Goal: Transaction & Acquisition: Purchase product/service

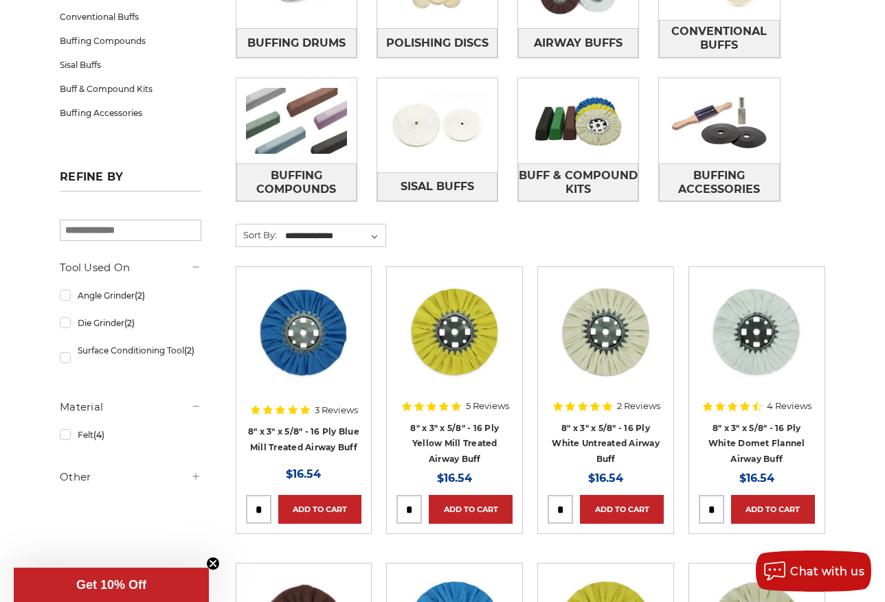
scroll to position [206, 0]
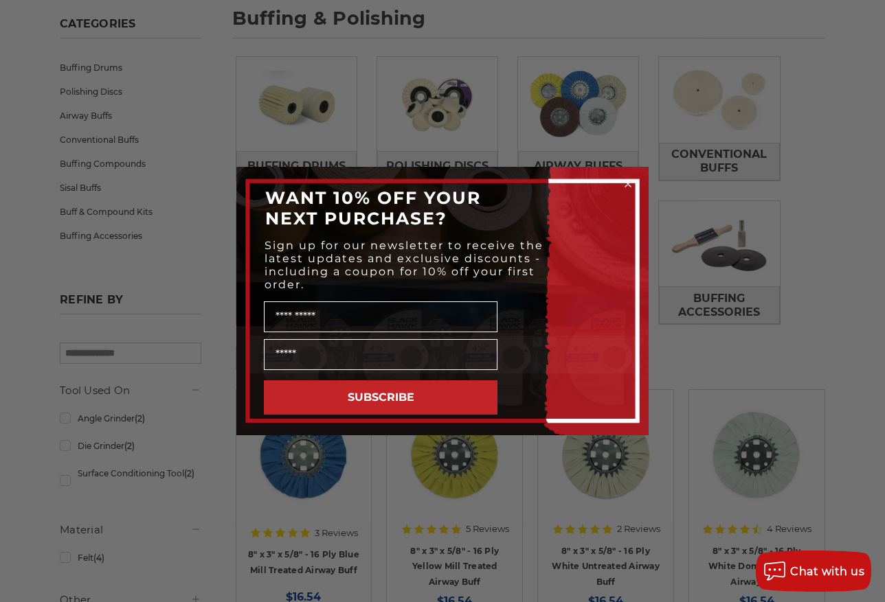
click at [625, 184] on circle "Close dialog" at bounding box center [627, 184] width 13 height 13
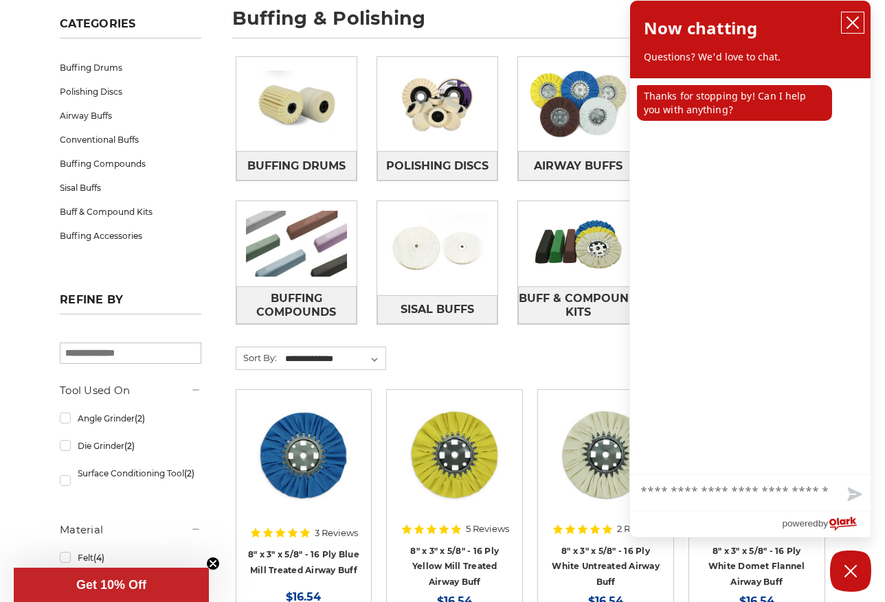
click at [852, 21] on icon "close chatbox" at bounding box center [852, 22] width 11 height 11
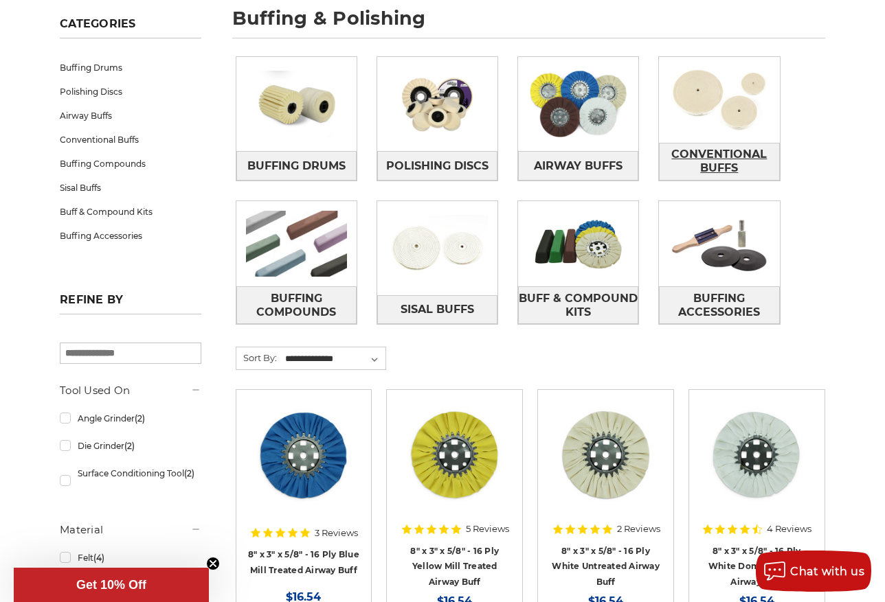
click at [699, 146] on span "Conventional Buffs" at bounding box center [718, 161] width 119 height 37
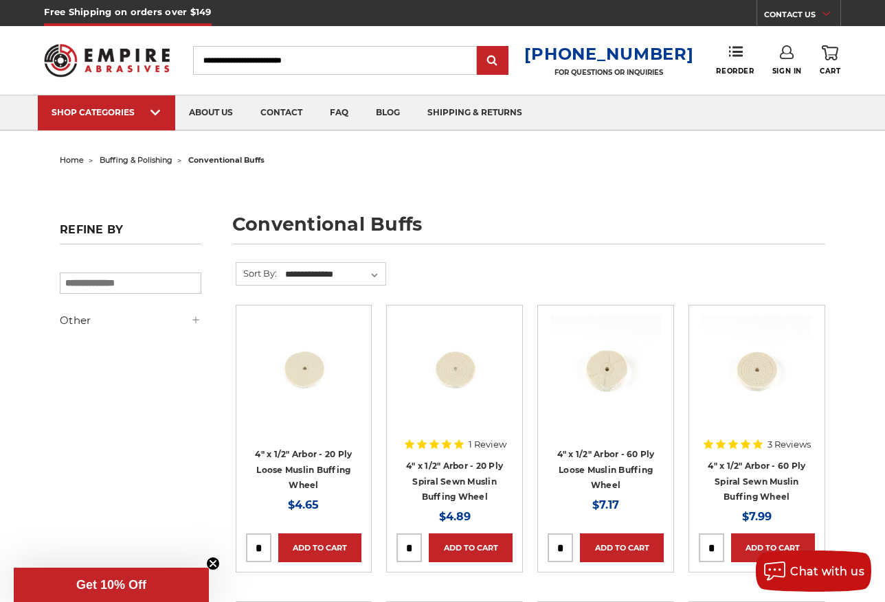
drag, startPoint x: 358, startPoint y: 56, endPoint x: 196, endPoint y: 45, distance: 162.5
click at [196, 45] on div "Toggle menu Menu Search 1-800-816-3824 FOR QUESTIONS OR INQUIRIES Phone Reorder…" at bounding box center [442, 60] width 796 height 69
click at [350, 63] on input "Search" at bounding box center [335, 60] width 284 height 29
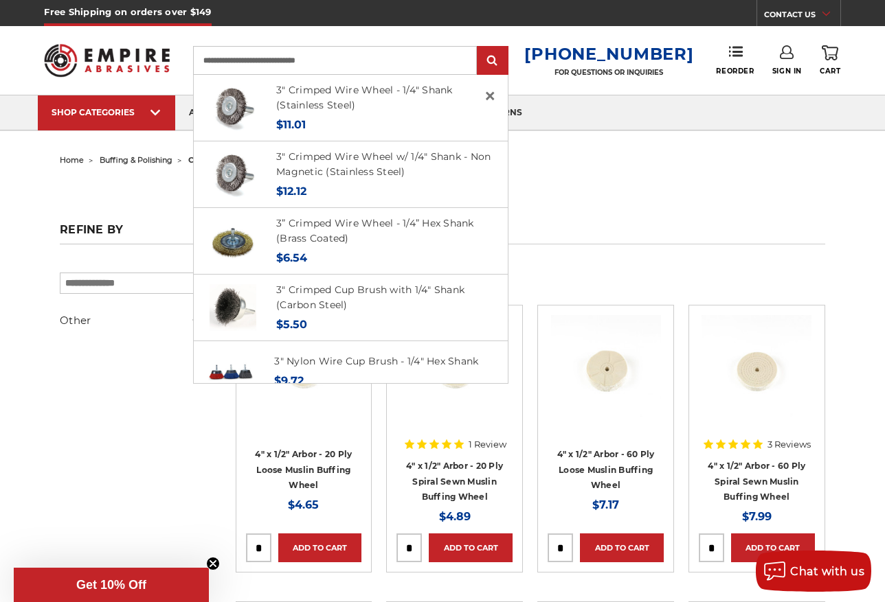
type input "**********"
click at [479, 47] on input "submit" at bounding box center [492, 60] width 27 height 27
